Goal: Navigation & Orientation: Find specific page/section

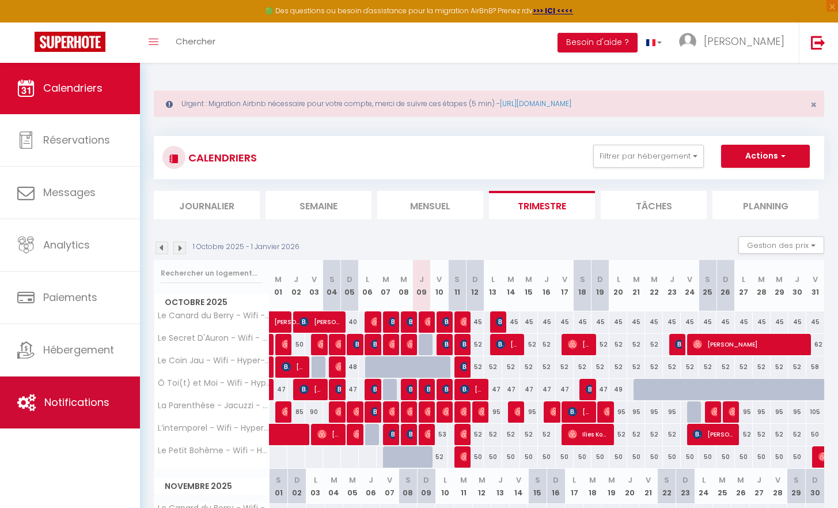
scroll to position [111, 0]
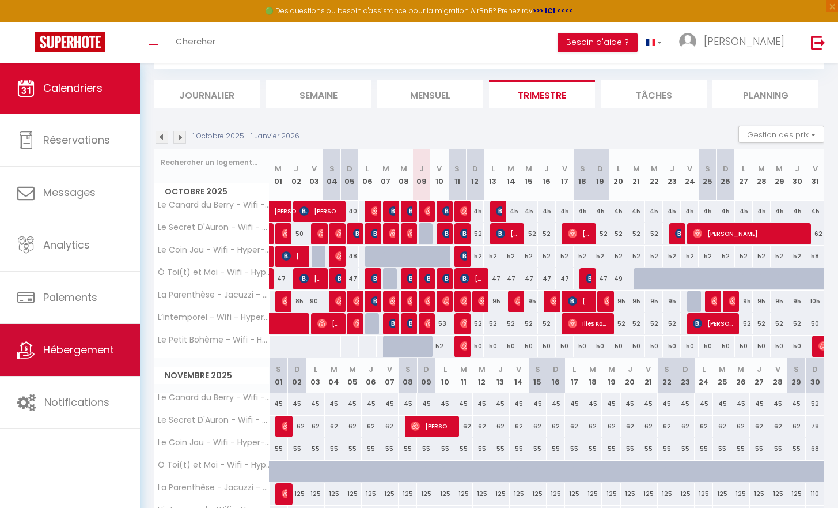
click at [54, 362] on link "Hébergement" at bounding box center [70, 350] width 140 height 52
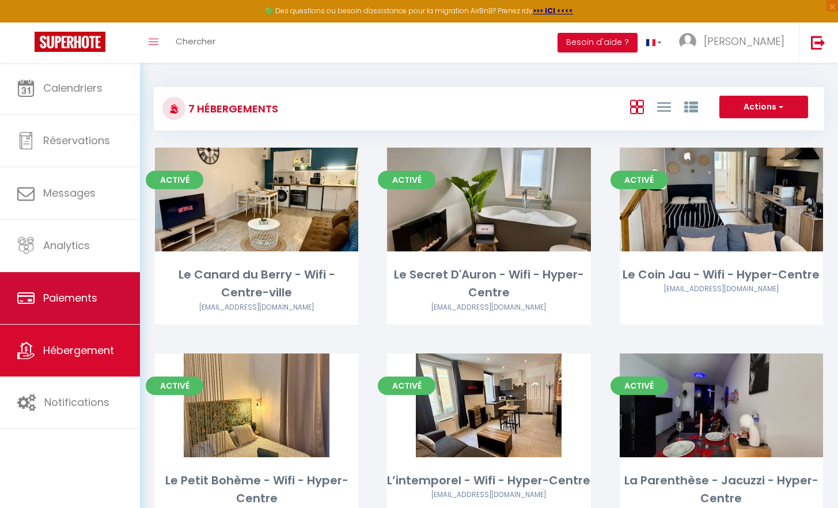
click at [69, 317] on link "Paiements" at bounding box center [70, 298] width 140 height 52
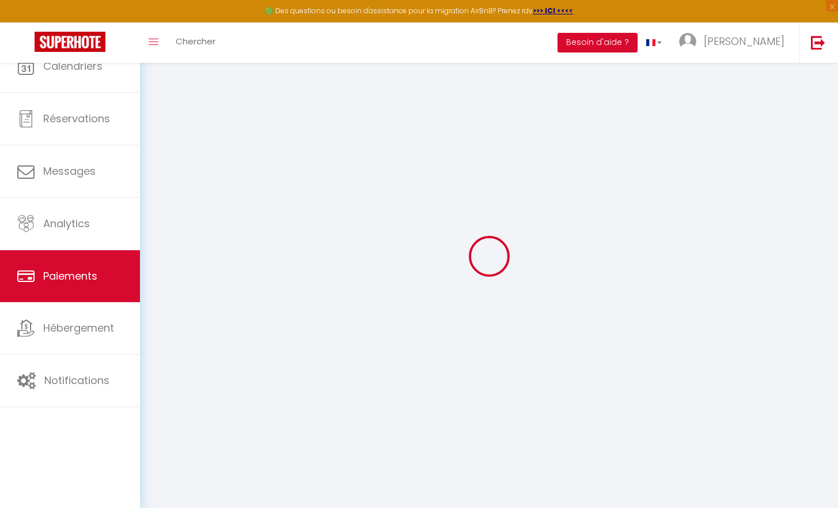
select select "2"
select select "0"
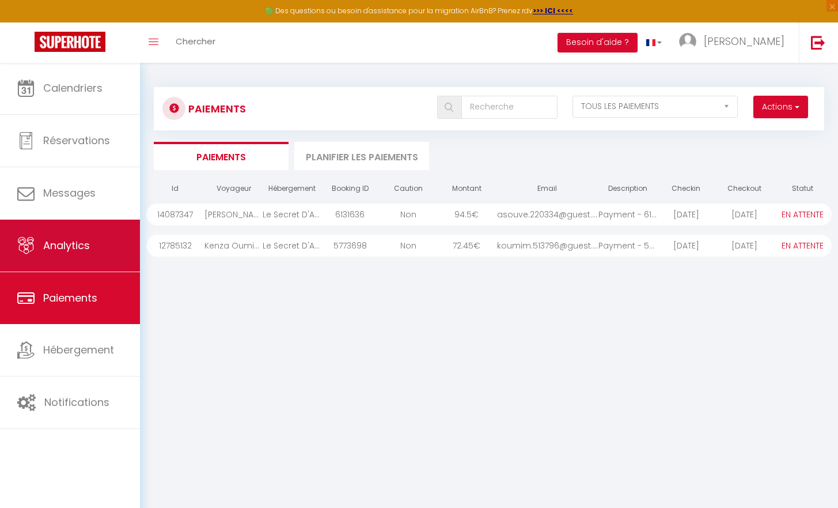
click at [90, 247] on span "Analytics" at bounding box center [66, 245] width 47 height 14
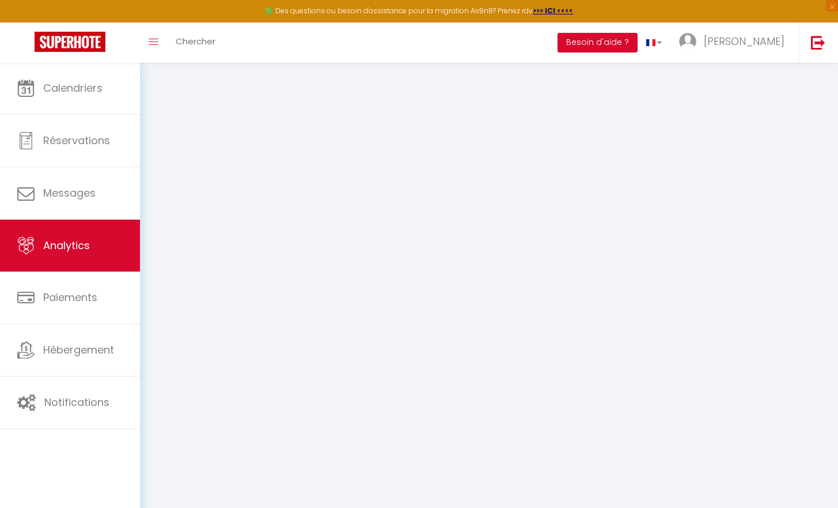
select select "2025"
select select "10"
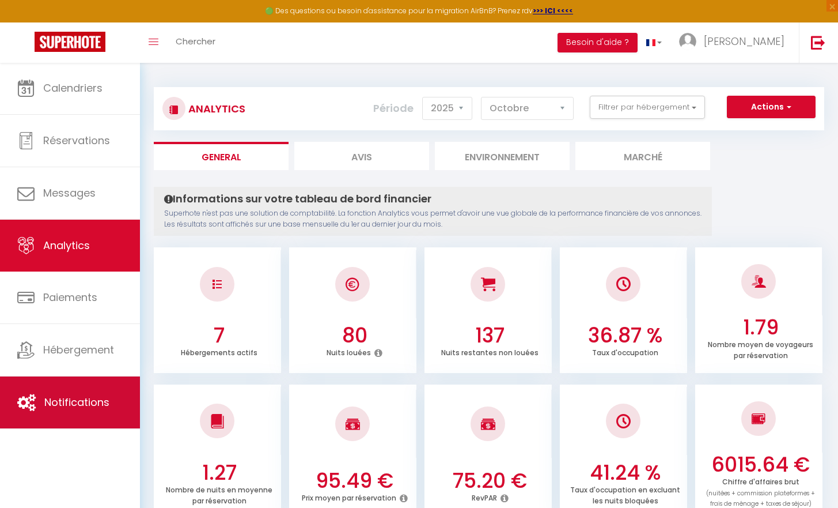
click at [73, 411] on link "Notifications" at bounding box center [70, 402] width 140 height 52
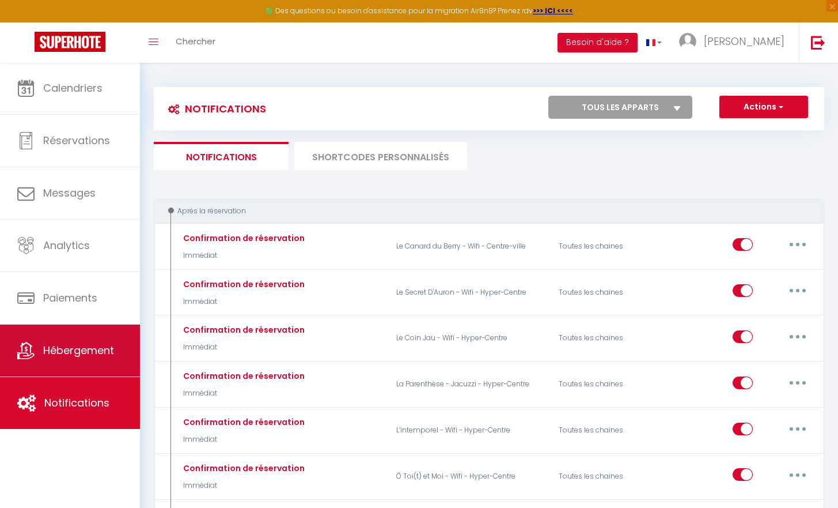
click at [66, 330] on link "Hébergement" at bounding box center [70, 350] width 140 height 52
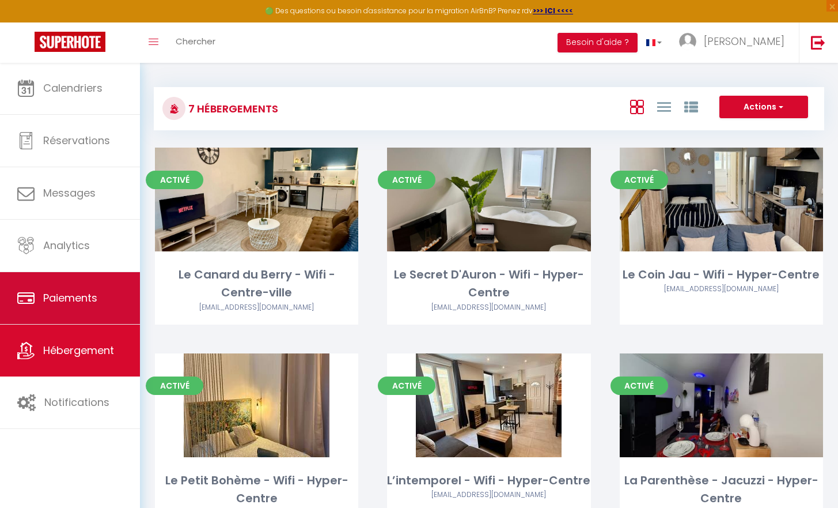
click at [93, 297] on span "Paiements" at bounding box center [70, 297] width 54 height 14
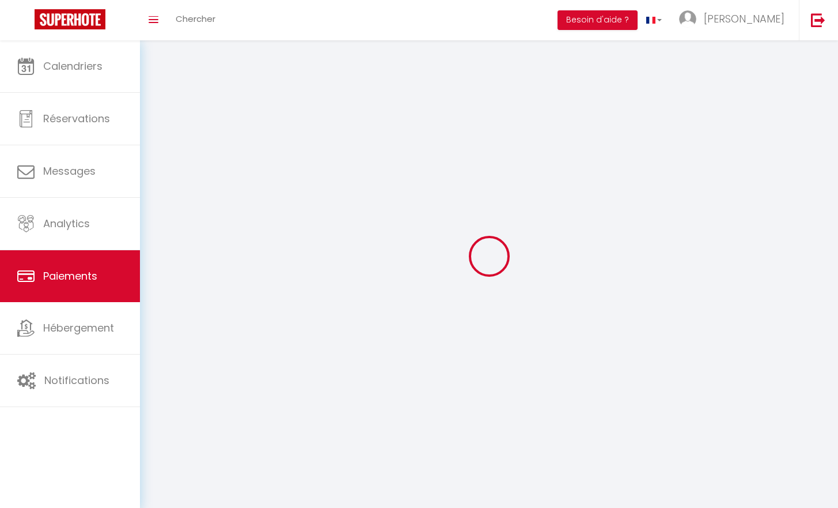
select select "2"
select select "0"
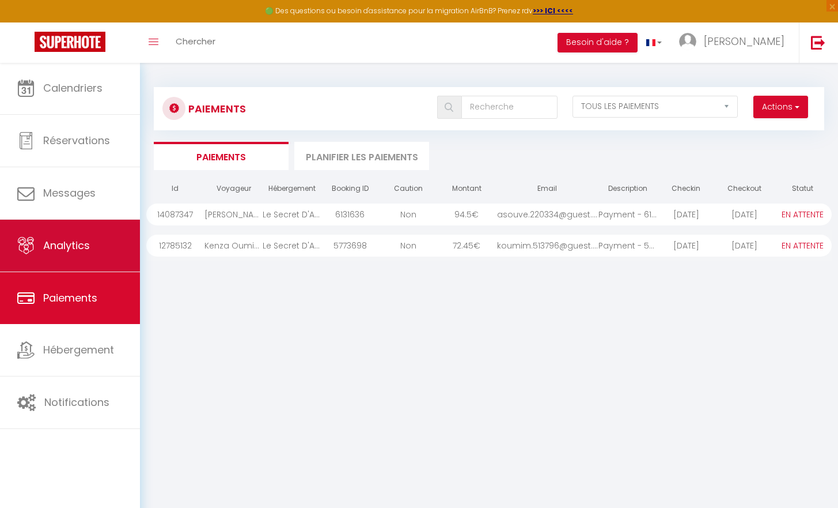
click at [82, 251] on span "Analytics" at bounding box center [66, 245] width 47 height 14
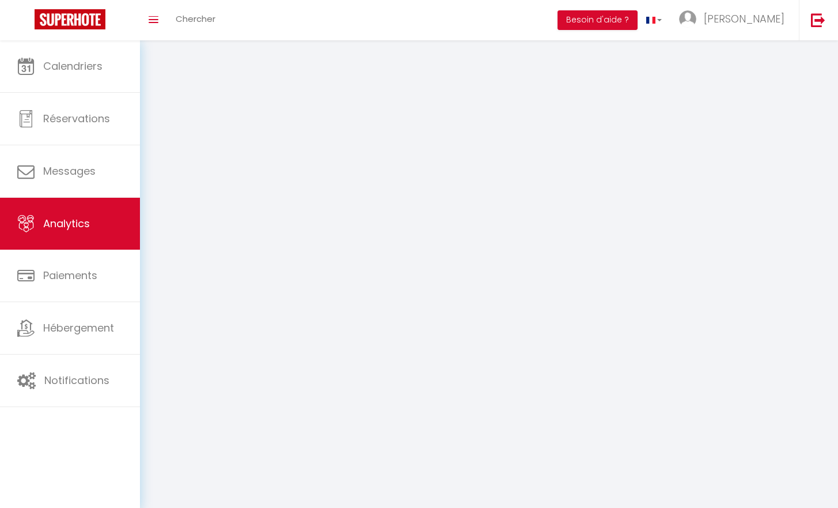
select select "2025"
select select "10"
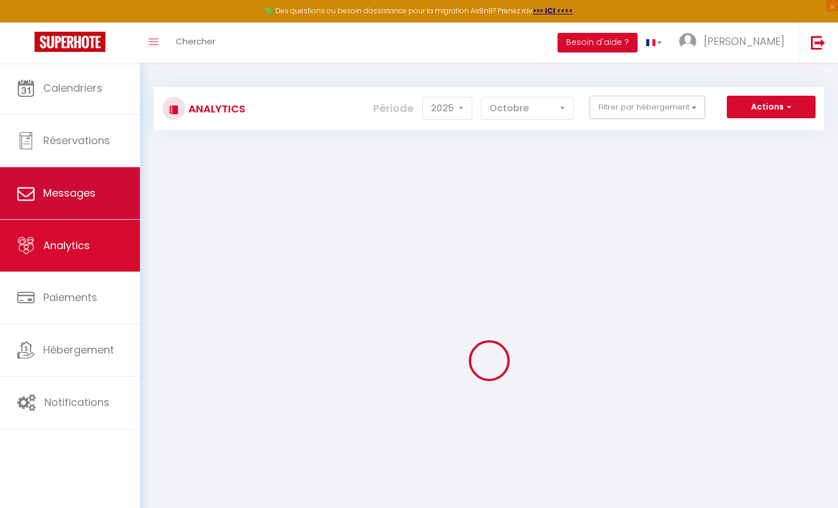
click at [66, 204] on link "Messages" at bounding box center [70, 193] width 140 height 52
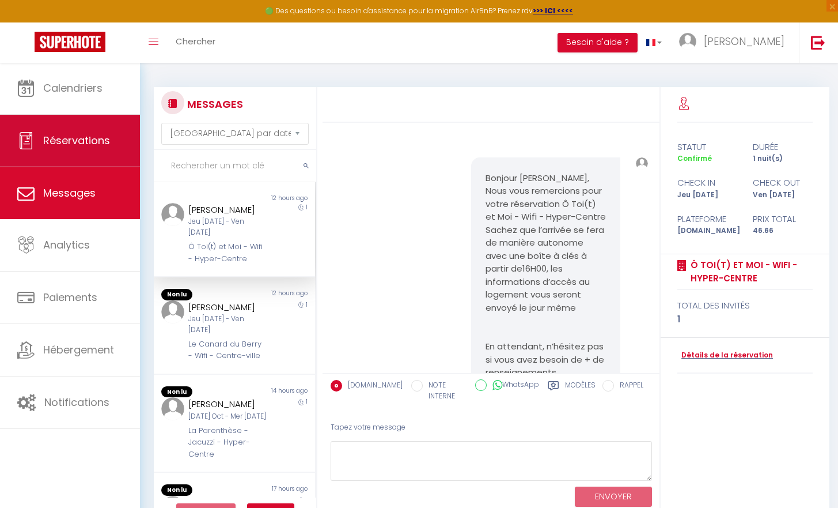
scroll to position [1211, 0]
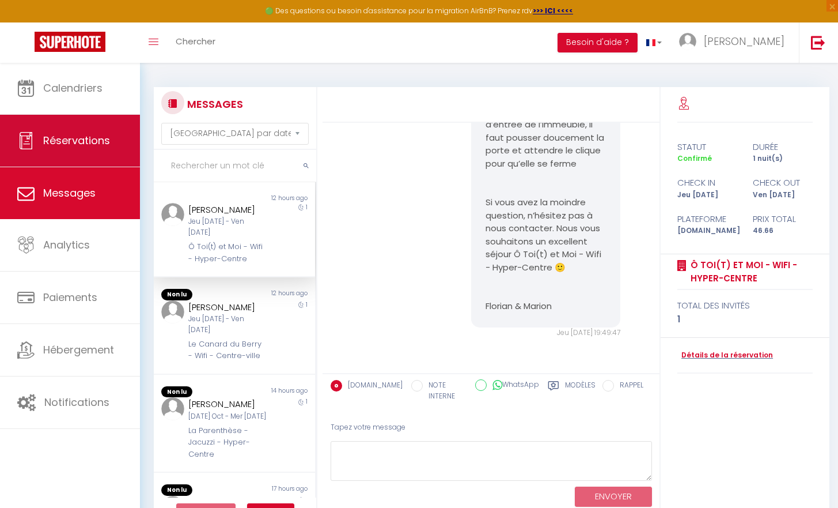
click at [74, 141] on span "Réservations" at bounding box center [76, 140] width 67 height 14
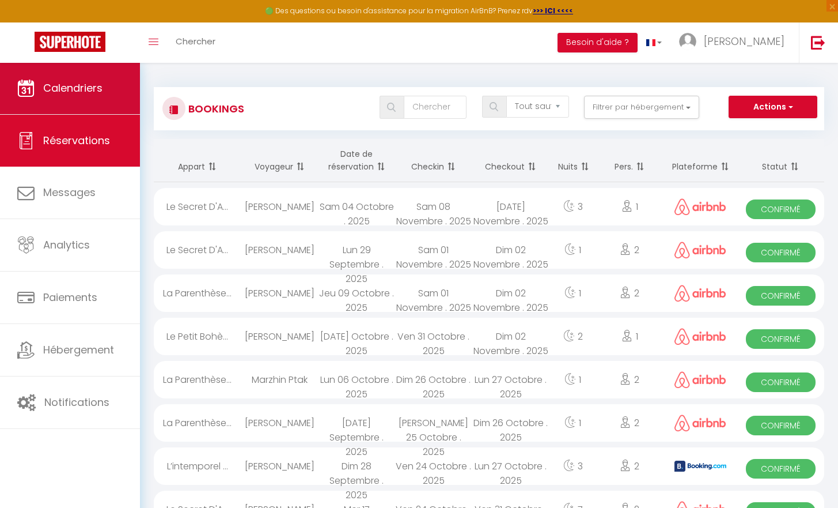
click at [88, 95] on span "Calendriers" at bounding box center [72, 88] width 59 height 14
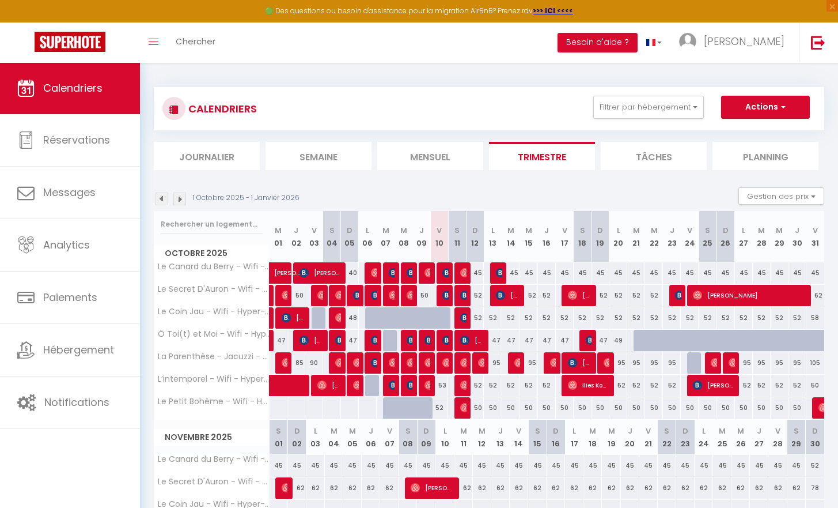
click at [444, 163] on li "Mensuel" at bounding box center [430, 156] width 106 height 28
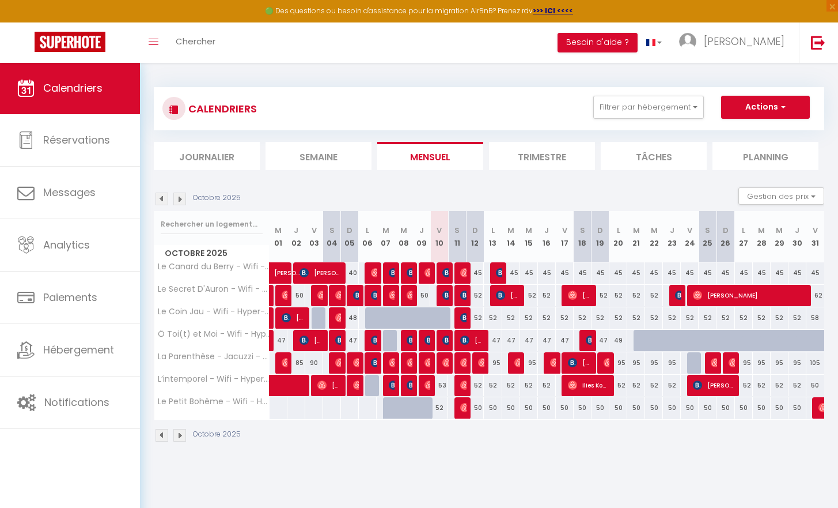
click at [637, 145] on li "Tâches" at bounding box center [654, 156] width 106 height 28
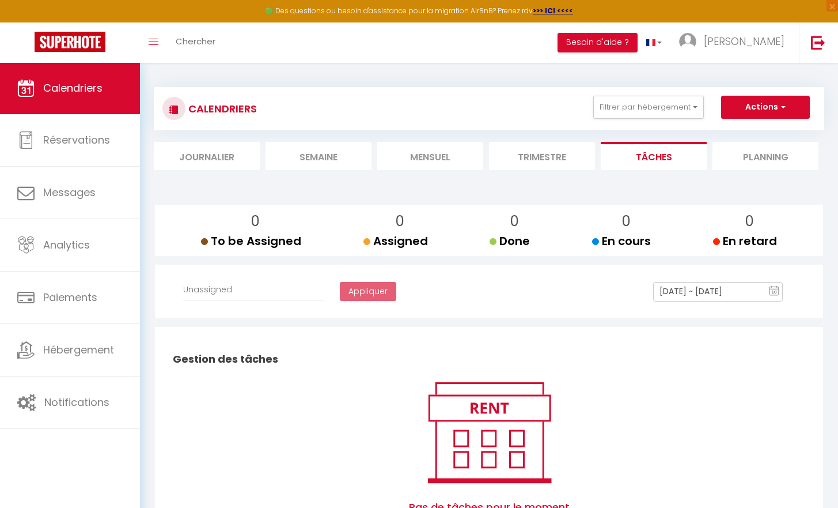
select select
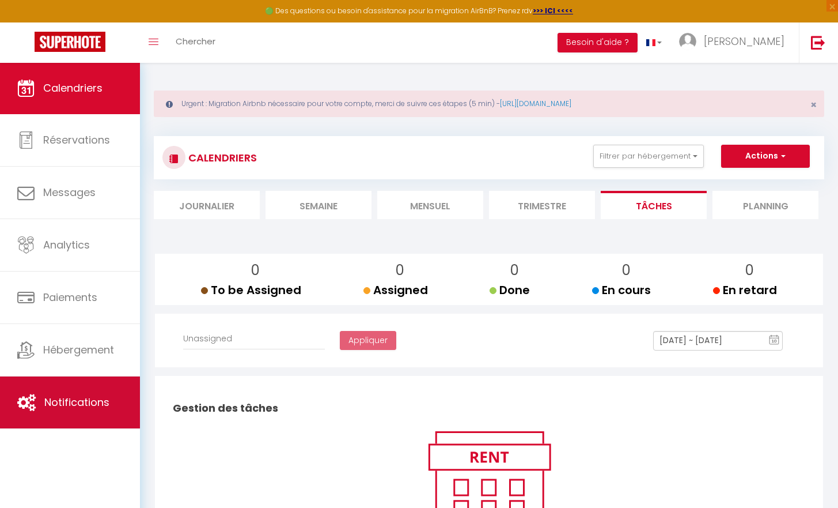
click at [46, 406] on span "Notifications" at bounding box center [76, 402] width 65 height 14
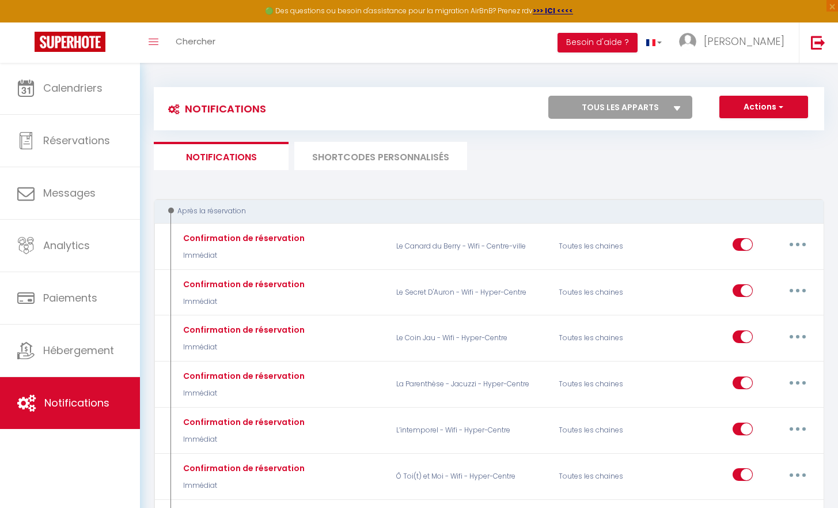
click at [76, 377] on link "Notifications" at bounding box center [70, 403] width 140 height 52
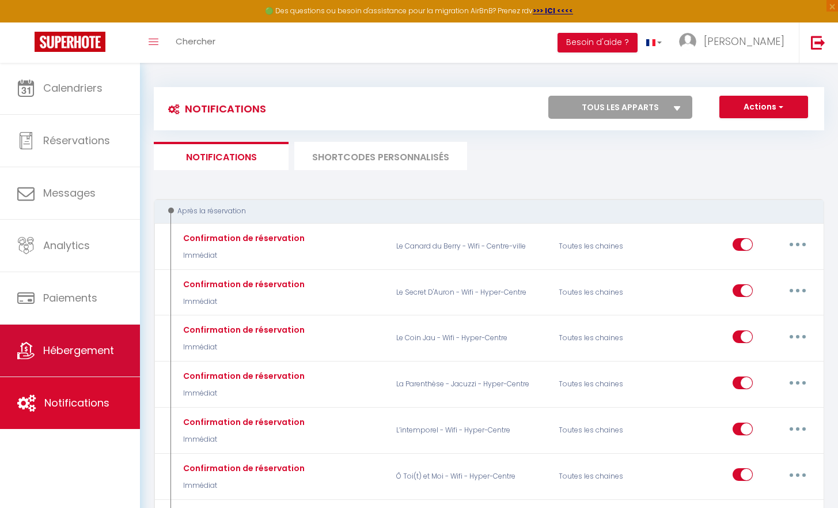
click at [78, 357] on span "Hébergement" at bounding box center [78, 350] width 71 height 14
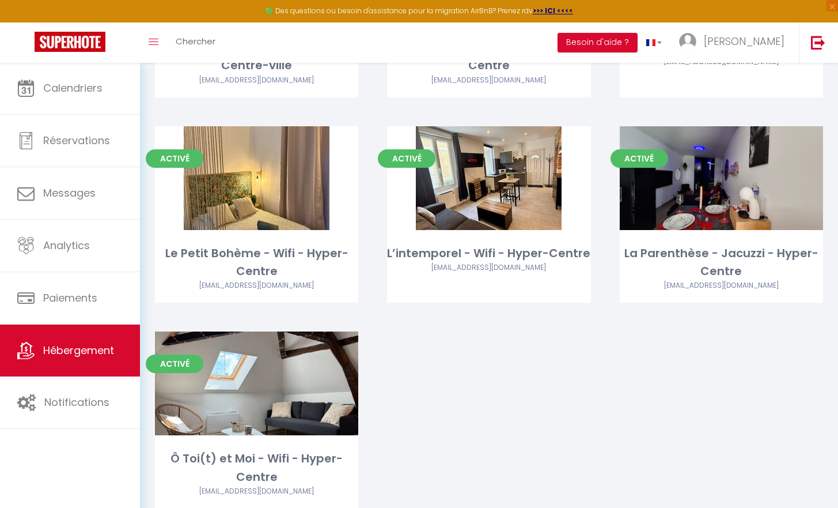
scroll to position [267, 0]
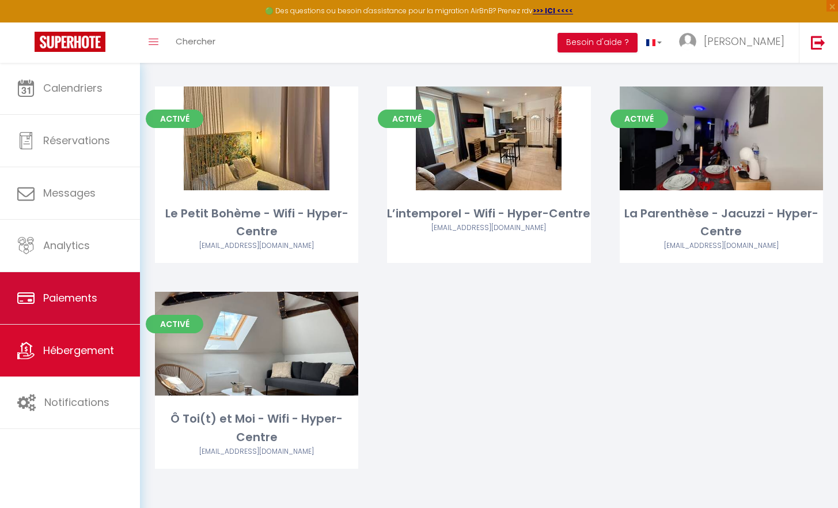
click at [72, 315] on link "Paiements" at bounding box center [70, 298] width 140 height 52
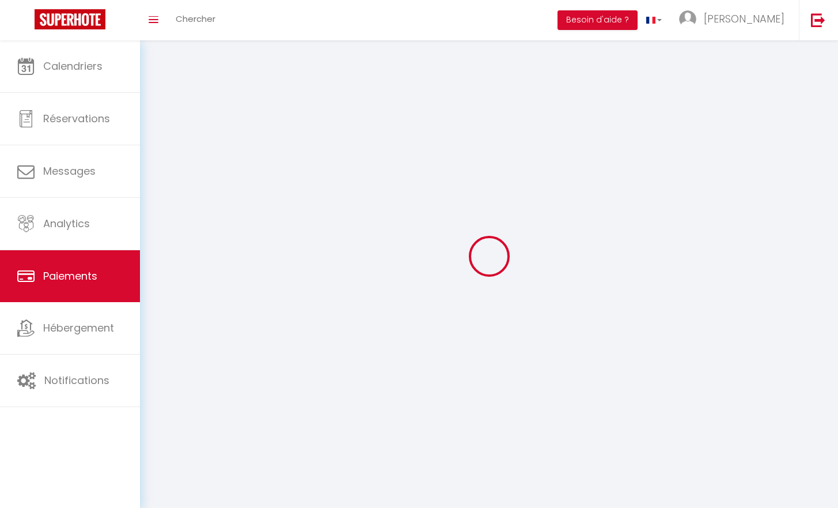
select select "2"
select select "0"
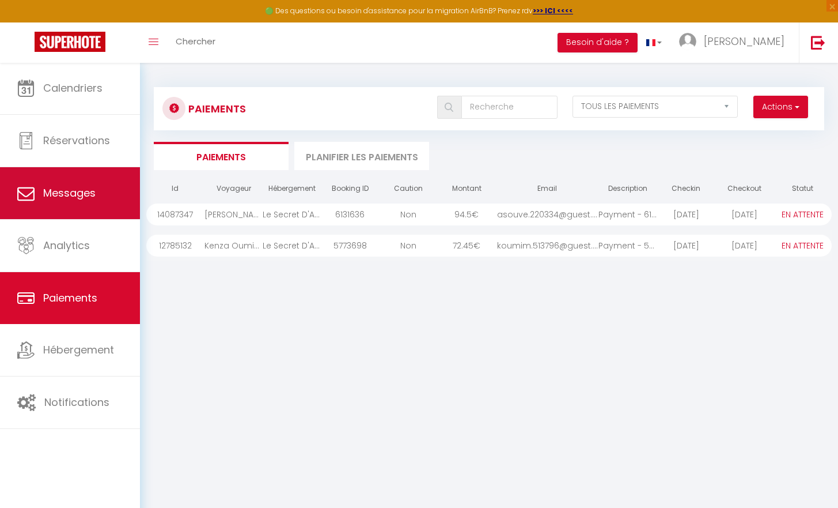
click at [50, 215] on link "Messages" at bounding box center [70, 193] width 140 height 52
select select "message"
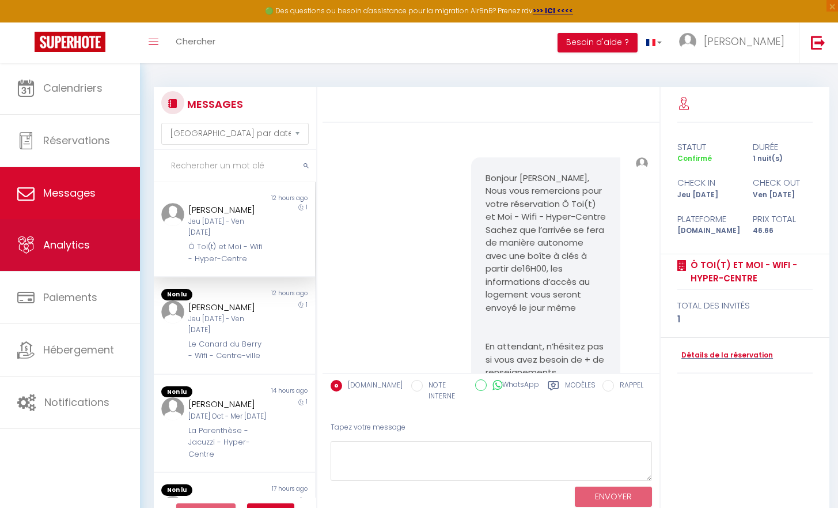
scroll to position [1211, 0]
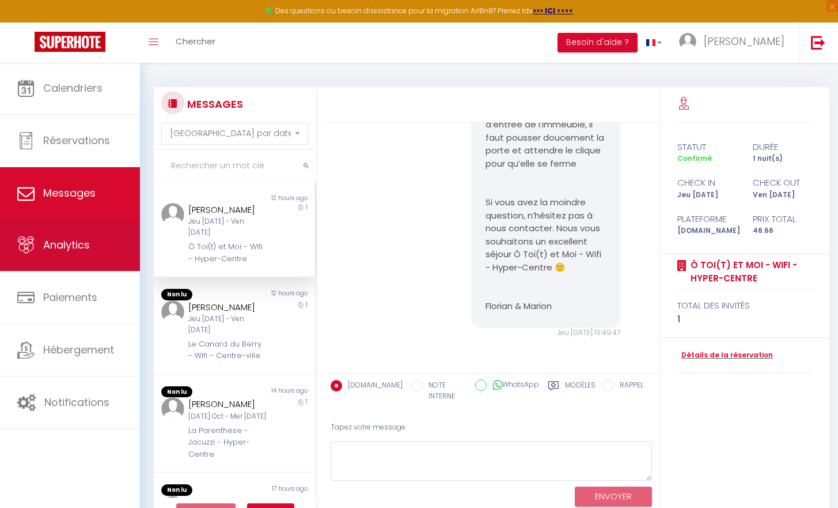
click at [59, 258] on link "Analytics" at bounding box center [70, 245] width 140 height 52
select select "2025"
select select "10"
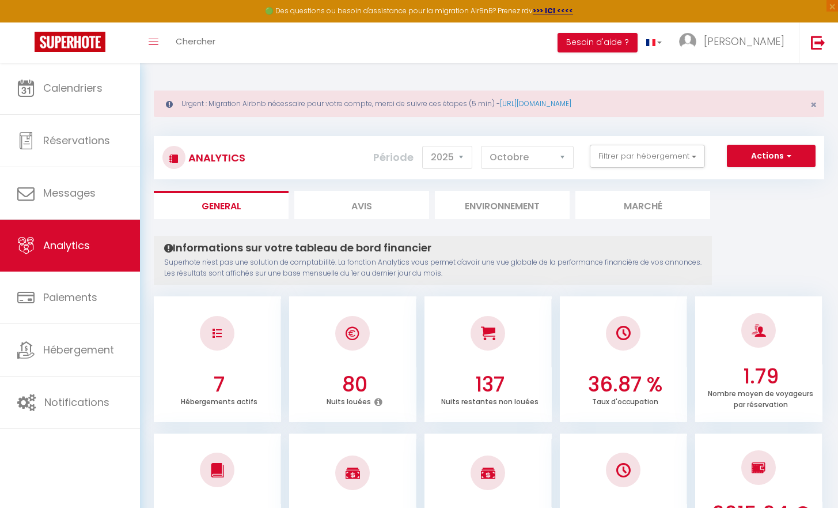
click at [396, 203] on li "Avis" at bounding box center [361, 205] width 135 height 28
select select "2025"
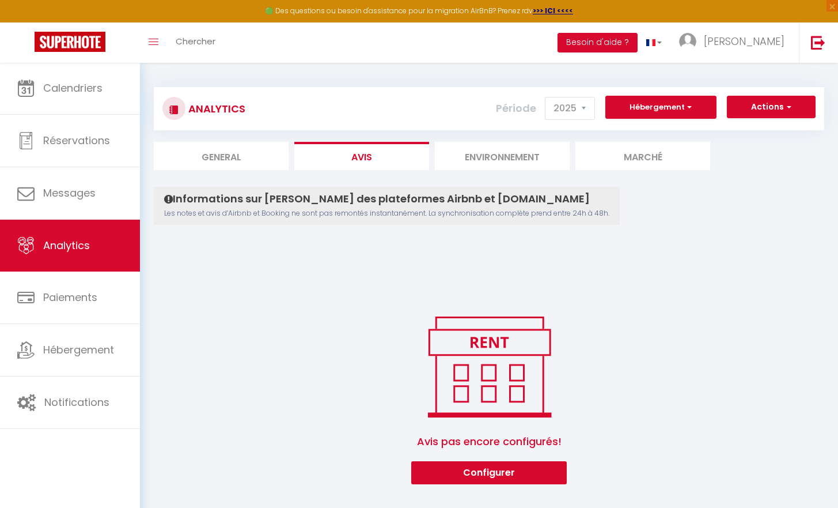
click at [505, 157] on li "Environnement" at bounding box center [502, 156] width 135 height 28
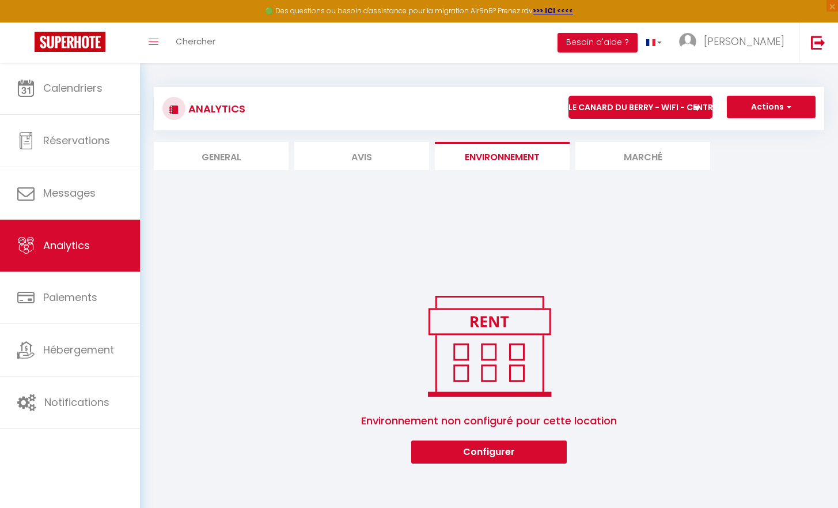
click at [599, 153] on li "Marché" at bounding box center [643, 156] width 135 height 28
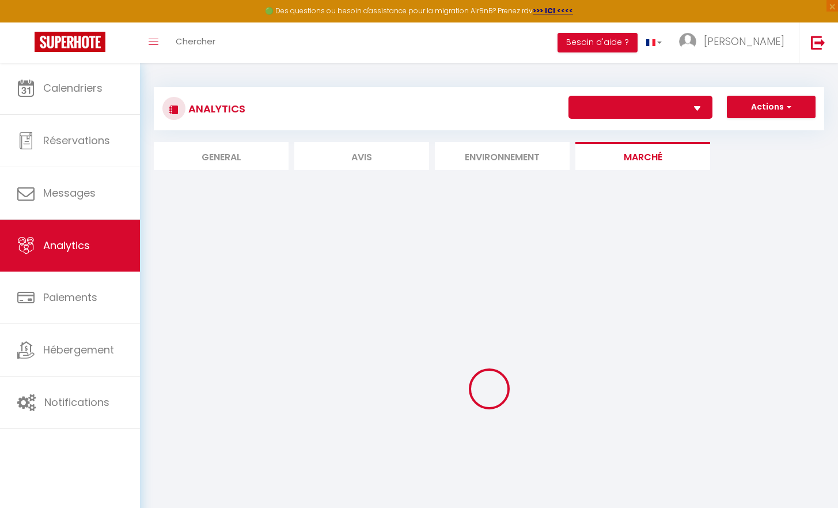
select select "65561"
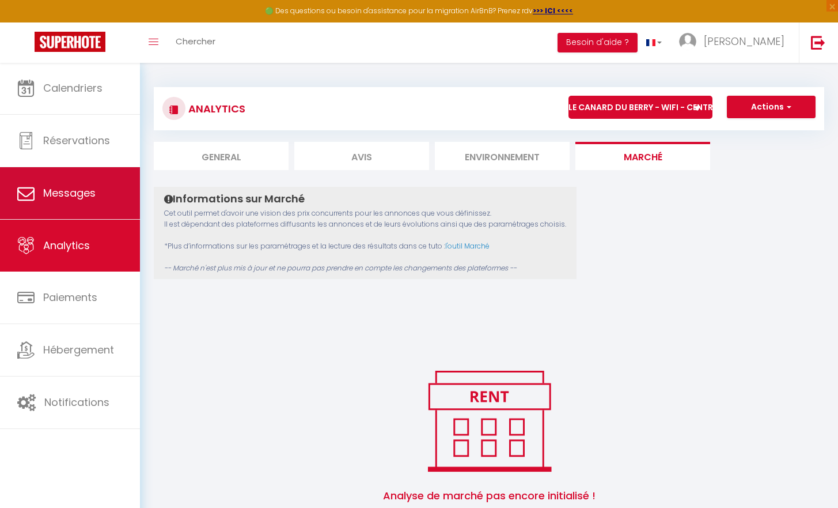
click at [40, 187] on link "Messages" at bounding box center [70, 193] width 140 height 52
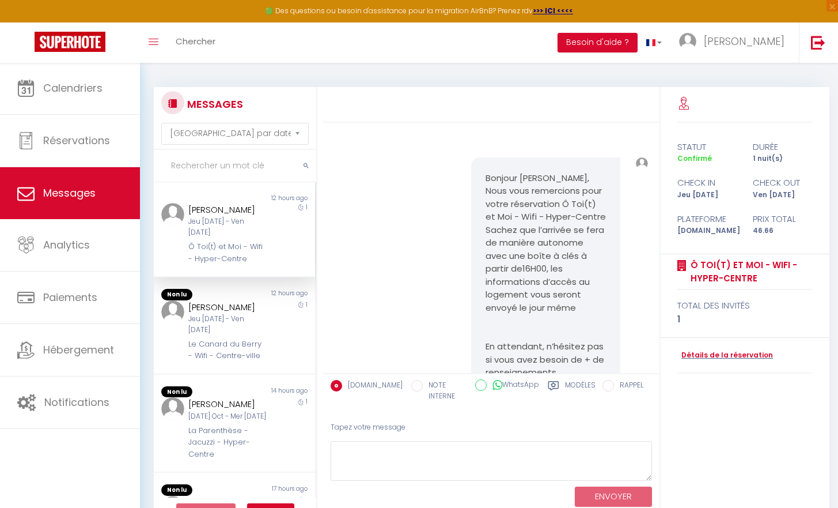
scroll to position [1211, 0]
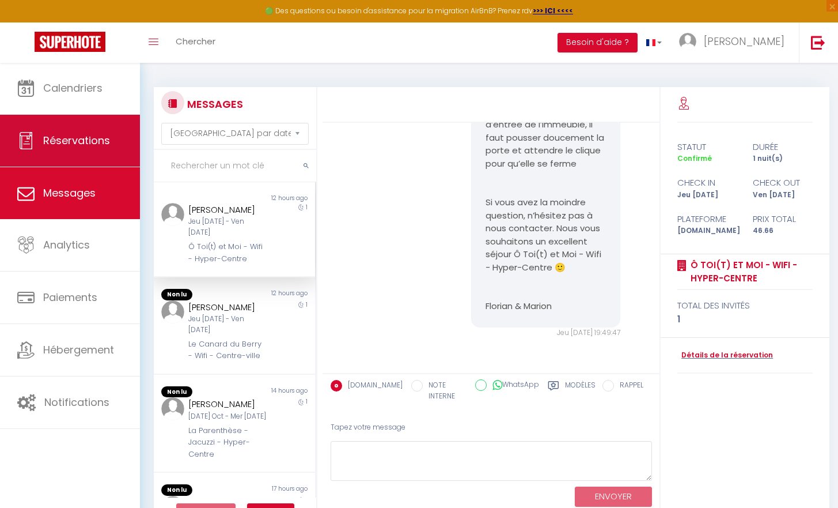
click at [66, 124] on link "Réservations" at bounding box center [70, 141] width 140 height 52
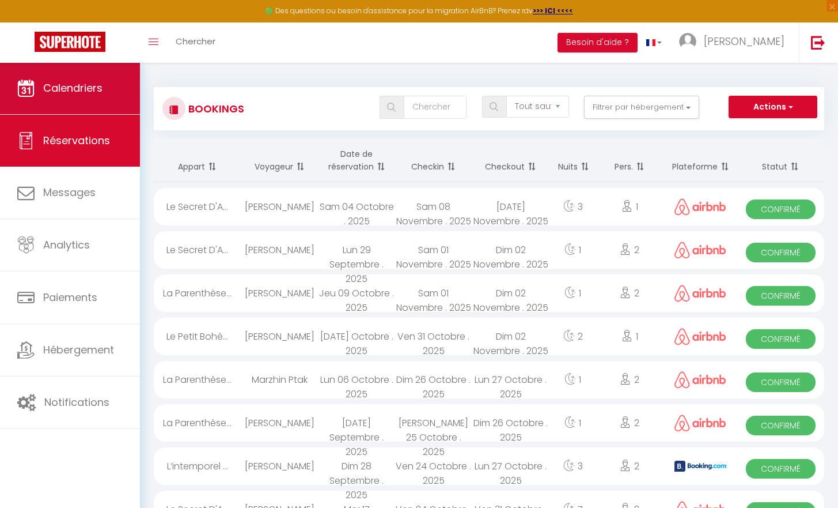
click at [65, 92] on span "Calendriers" at bounding box center [72, 88] width 59 height 14
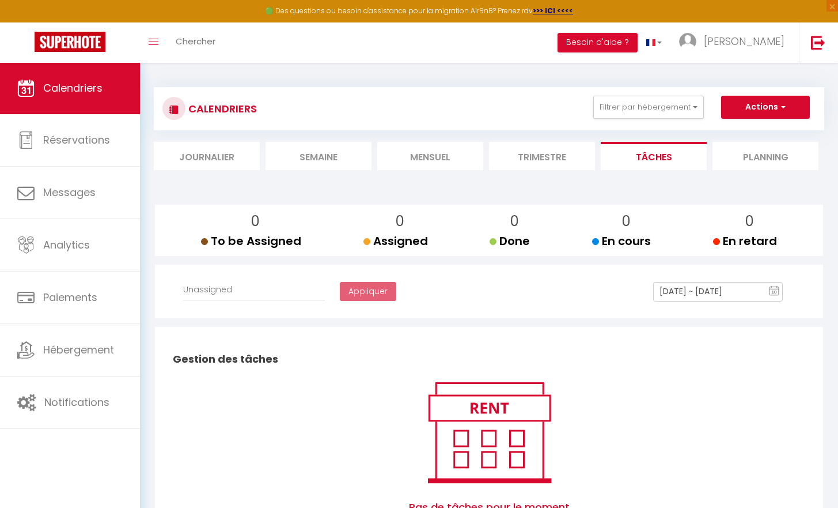
select select
click at [62, 110] on link "Calendriers" at bounding box center [70, 88] width 140 height 52
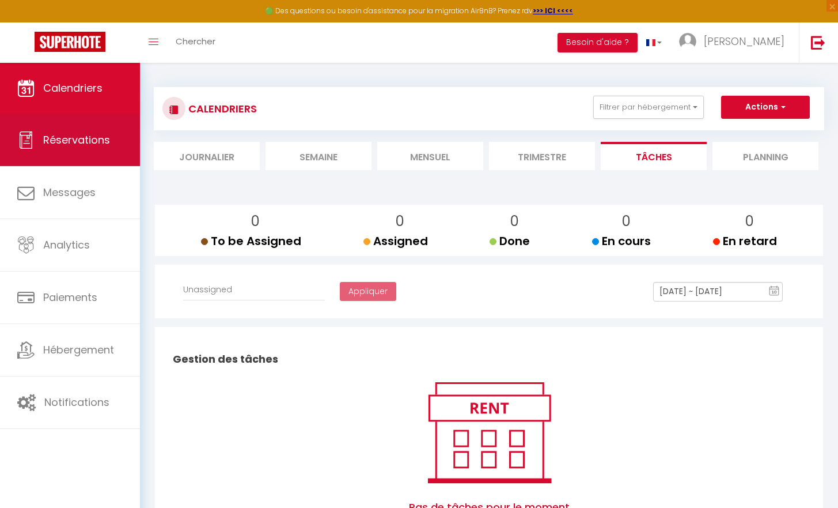
click at [108, 150] on link "Réservations" at bounding box center [70, 140] width 140 height 52
select select "not_cancelled"
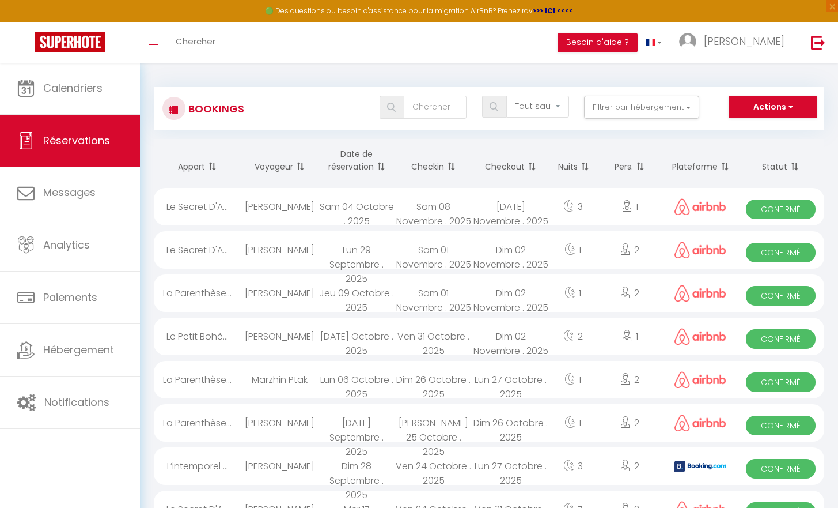
click at [767, 111] on button "Actions" at bounding box center [773, 107] width 89 height 23
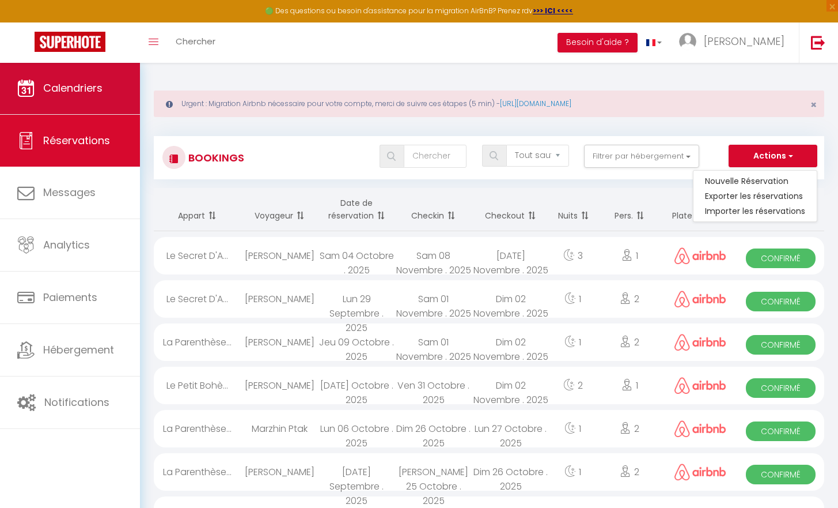
click at [50, 74] on link "Calendriers" at bounding box center [70, 88] width 140 height 52
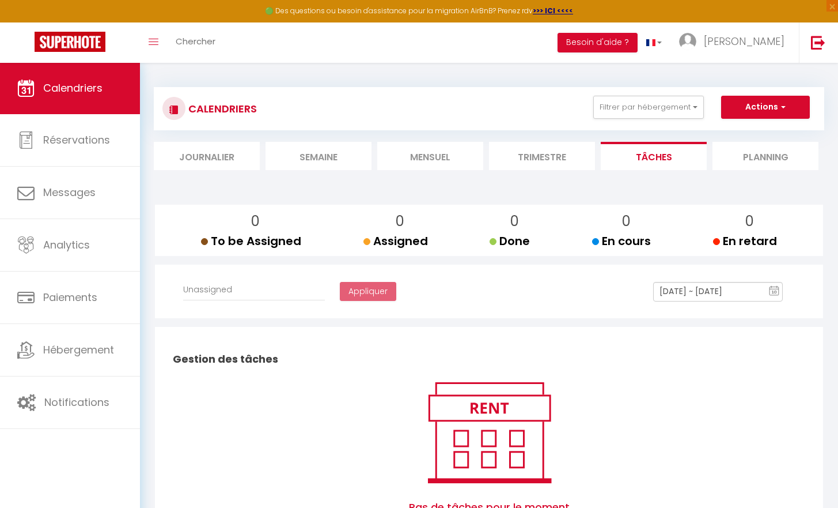
select select
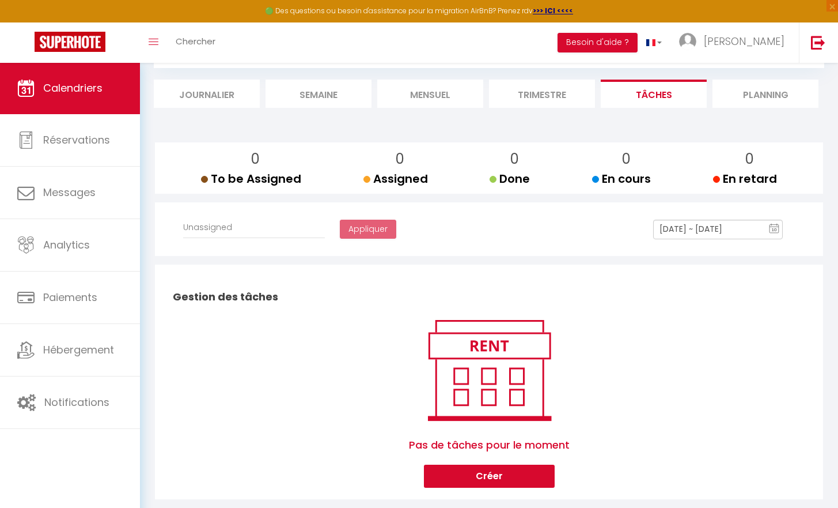
scroll to position [132, 0]
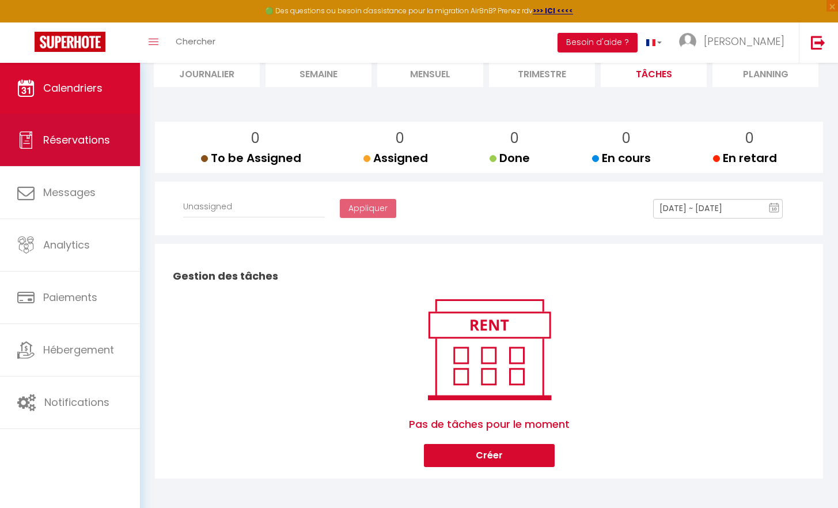
click at [29, 116] on link "Réservations" at bounding box center [70, 140] width 140 height 52
select select "not_cancelled"
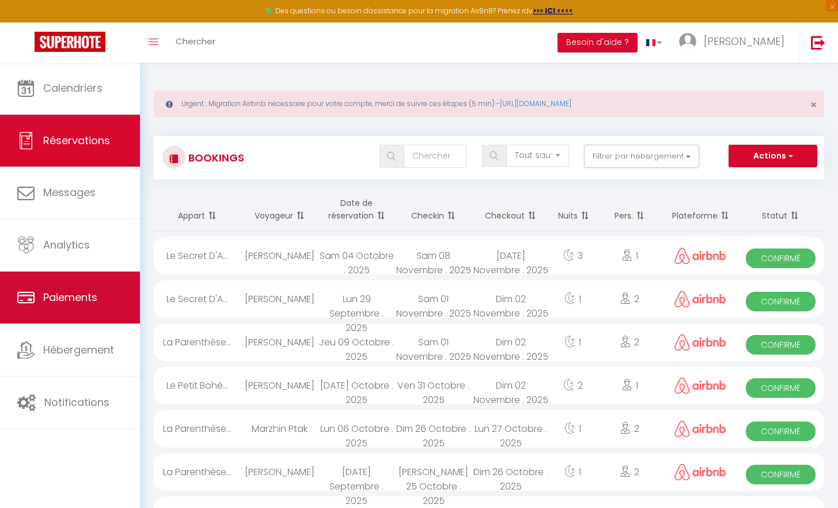
click at [38, 292] on link "Paiements" at bounding box center [70, 297] width 140 height 52
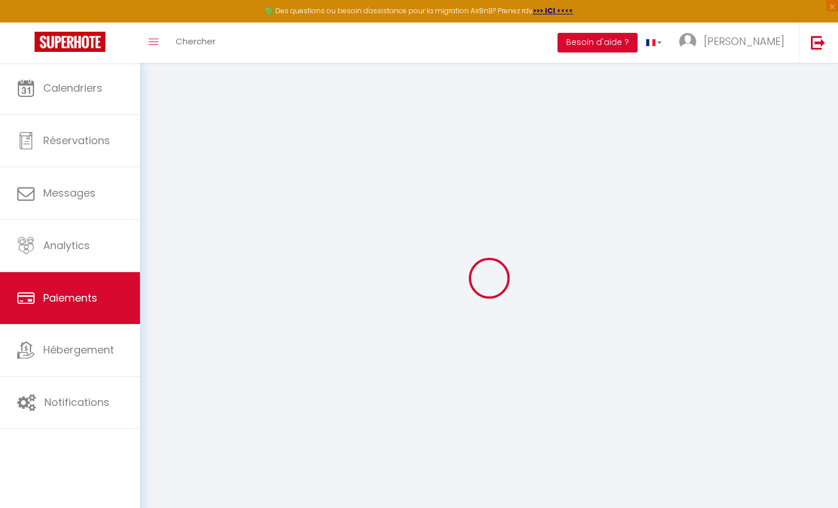
select select "2"
select select "0"
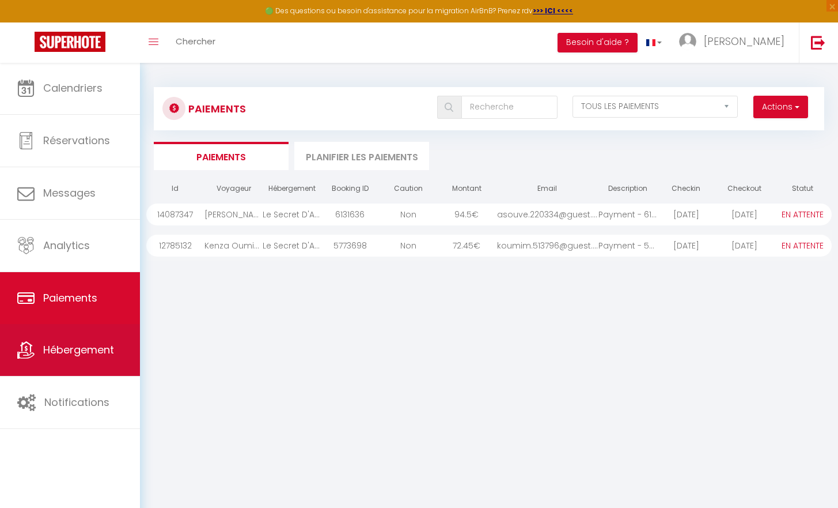
click at [45, 343] on span "Hébergement" at bounding box center [78, 349] width 71 height 14
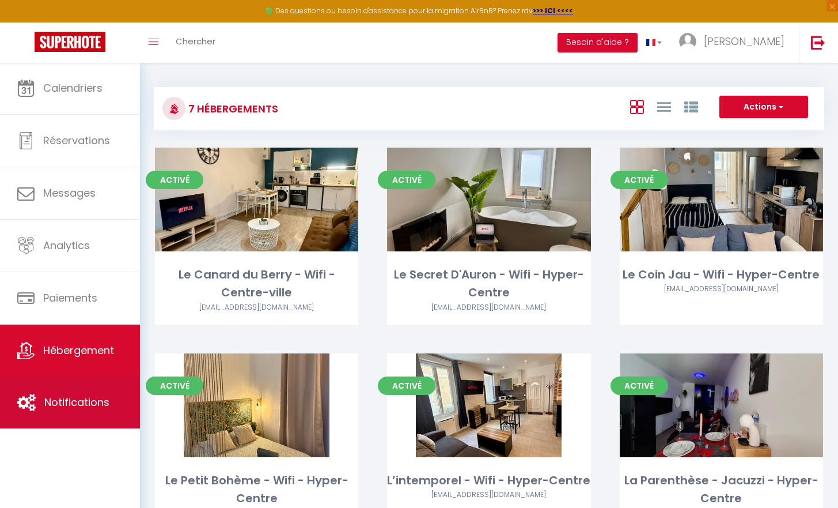
click at [44, 392] on link "Notifications" at bounding box center [70, 402] width 140 height 52
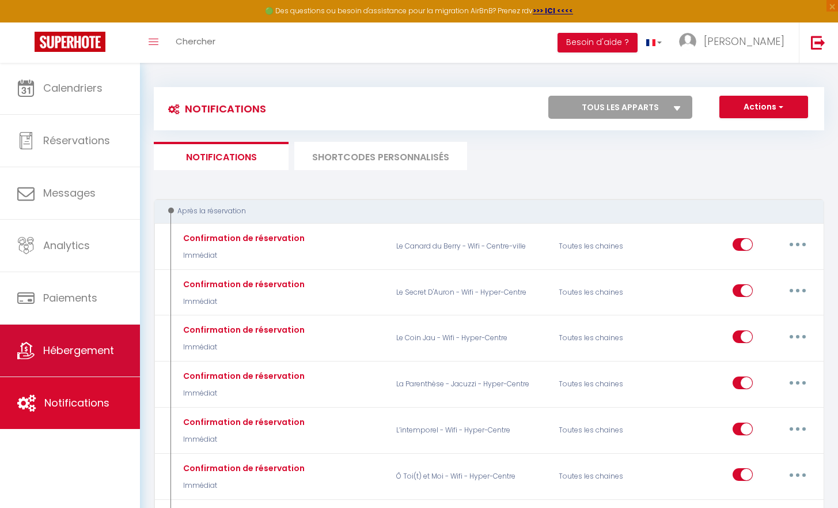
scroll to position [1, 0]
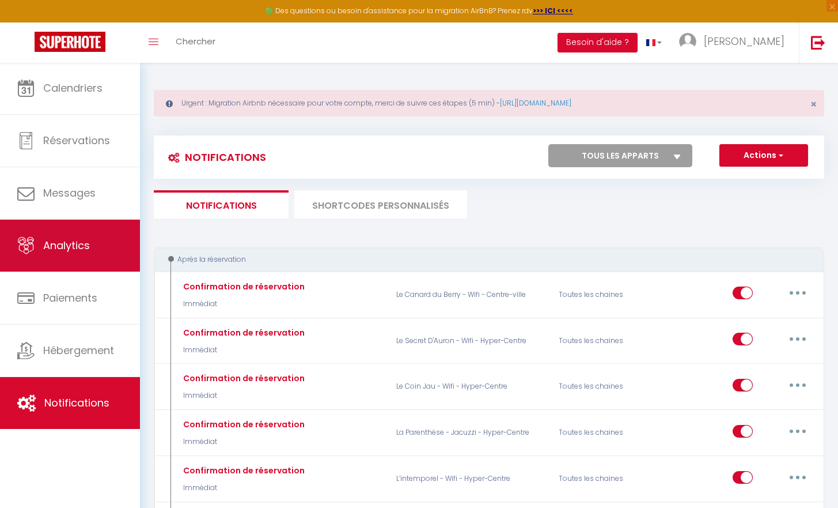
click at [37, 240] on link "Analytics" at bounding box center [70, 246] width 140 height 52
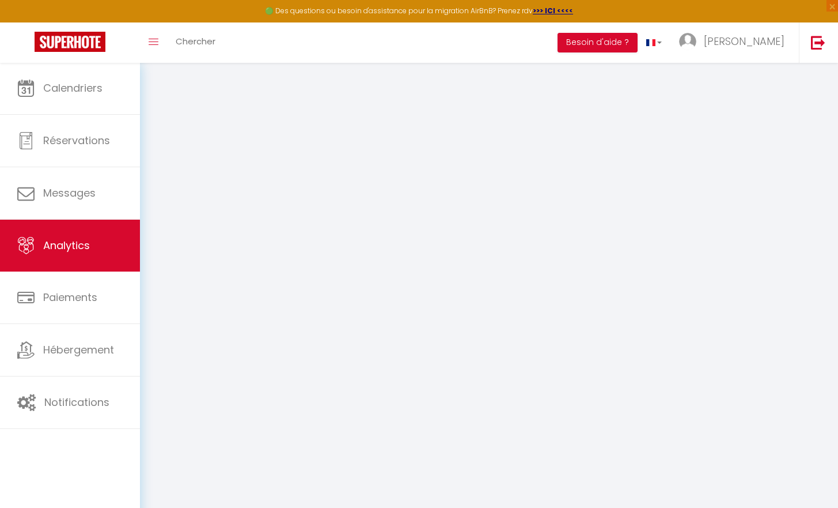
select select "2025"
select select "10"
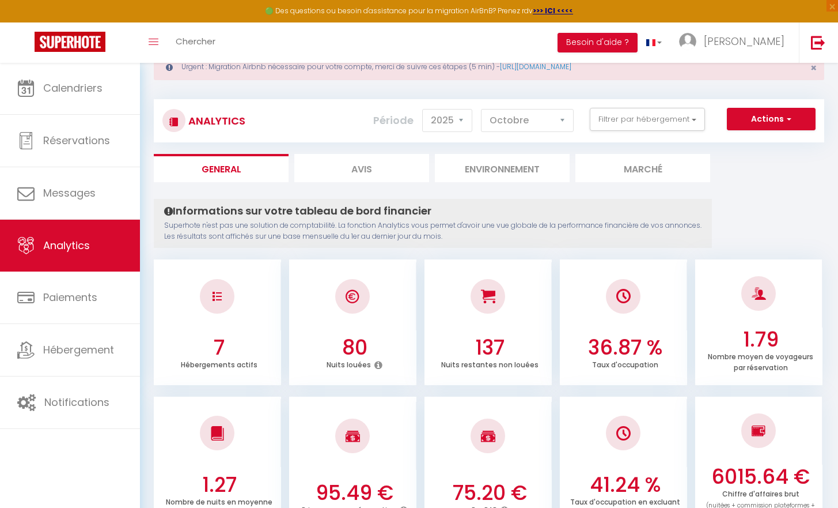
scroll to position [35, 0]
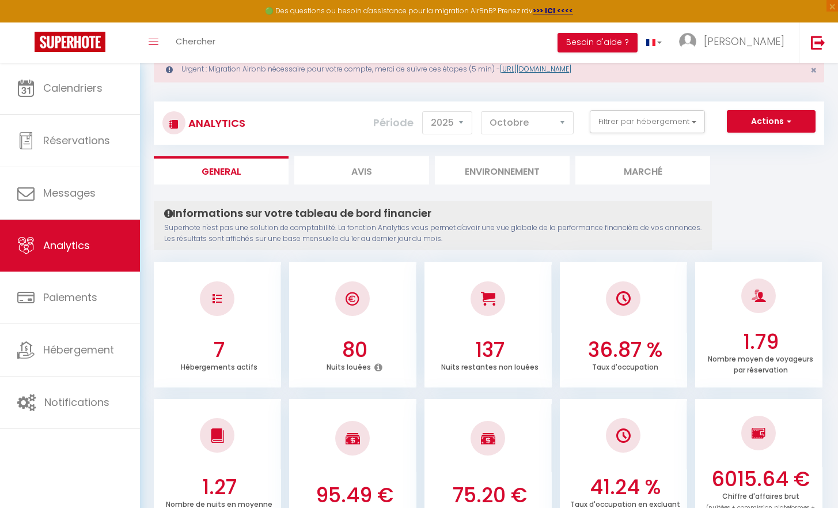
click at [572, 71] on link "[URL][DOMAIN_NAME]" at bounding box center [535, 69] width 71 height 10
